Goal: Task Accomplishment & Management: Manage account settings

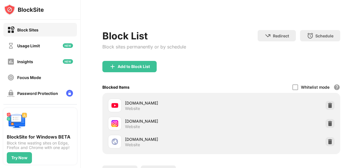
scroll to position [55, 0]
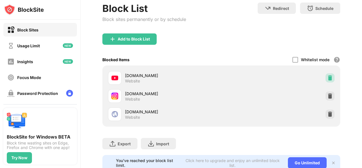
click at [328, 75] on img at bounding box center [331, 78] width 6 height 6
